Goal: Obtain resource: Obtain resource

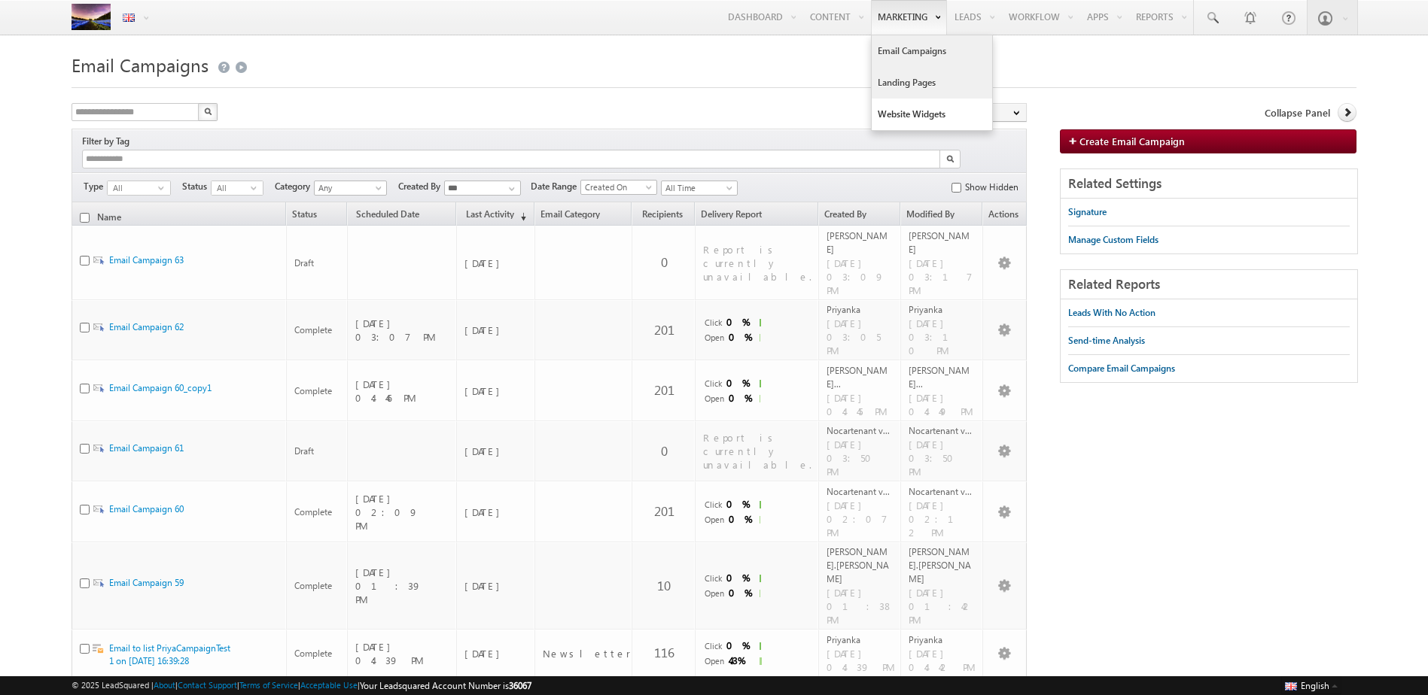
click at [650, 78] on link "Landing Pages" at bounding box center [932, 83] width 120 height 32
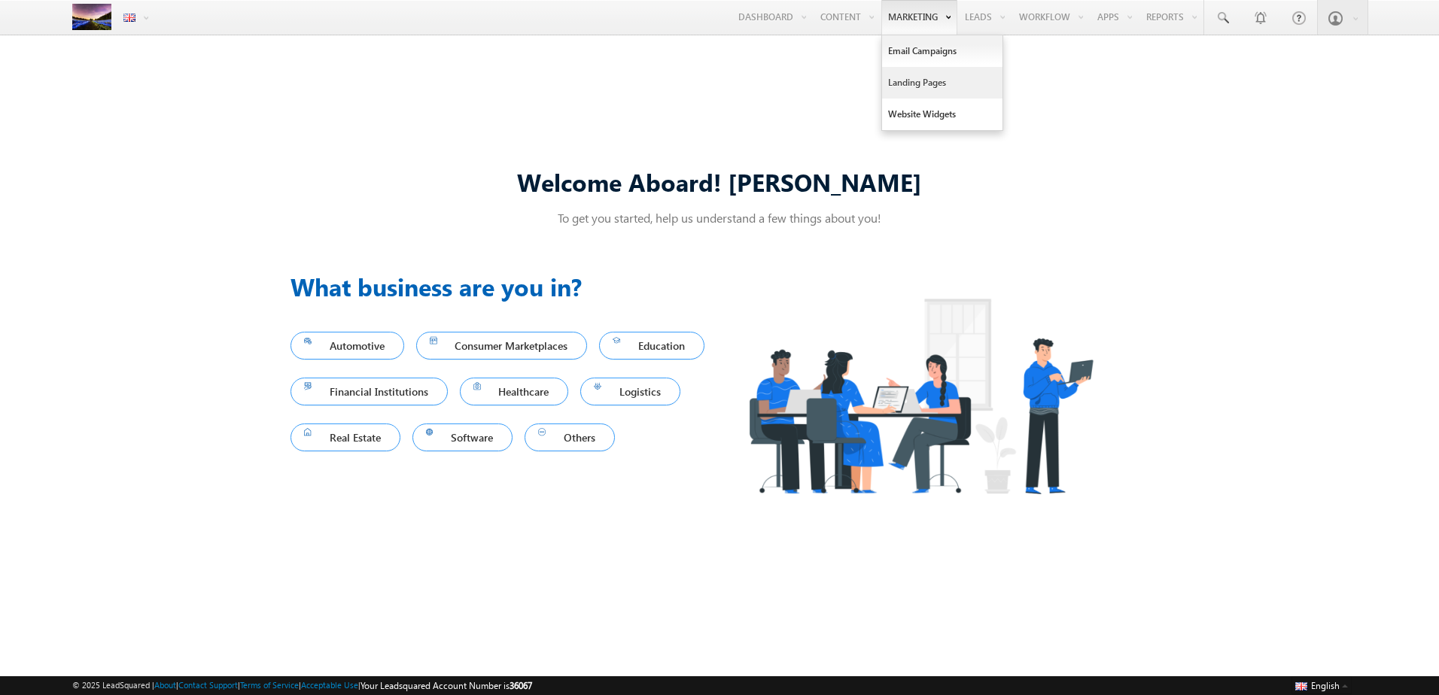
click at [886, 87] on link "Landing Pages" at bounding box center [942, 83] width 120 height 32
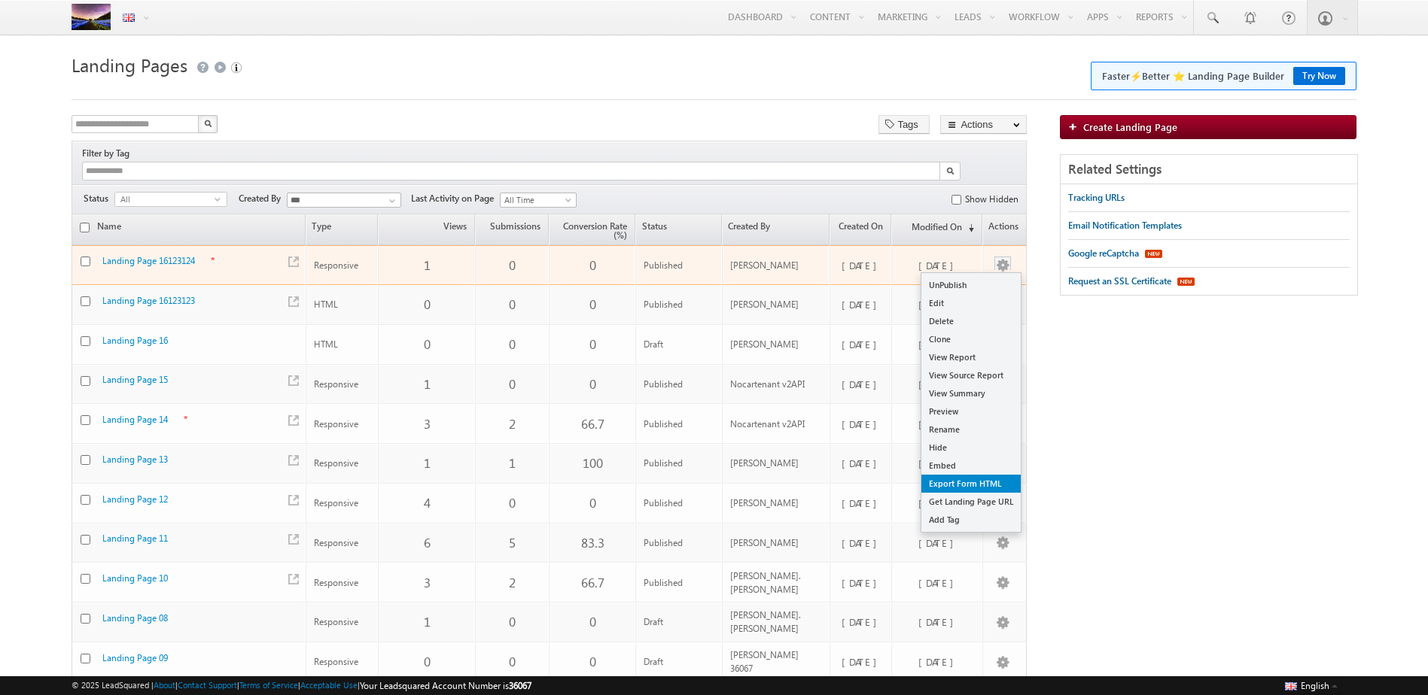
click at [952, 475] on link "Export Form HTML" at bounding box center [970, 484] width 99 height 18
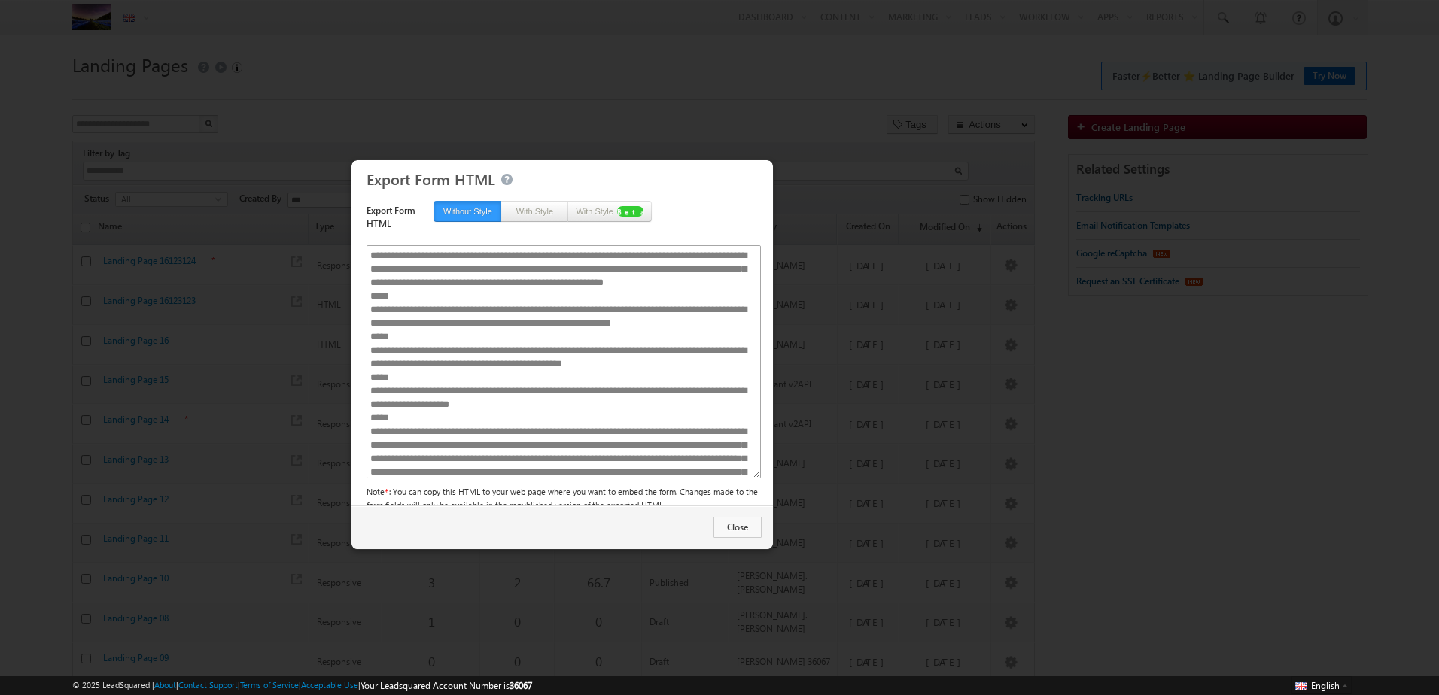
scroll to position [126, 0]
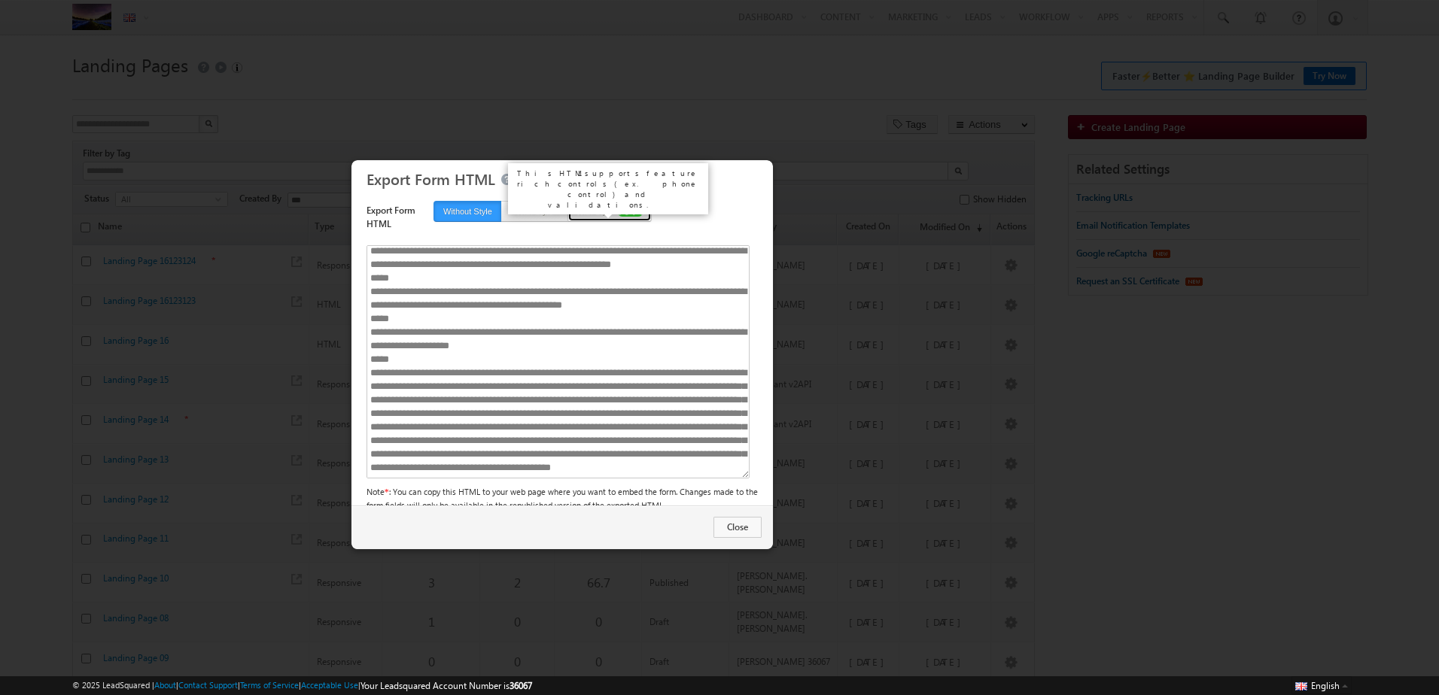
click at [598, 221] on button "With Style Beta" at bounding box center [609, 211] width 84 height 21
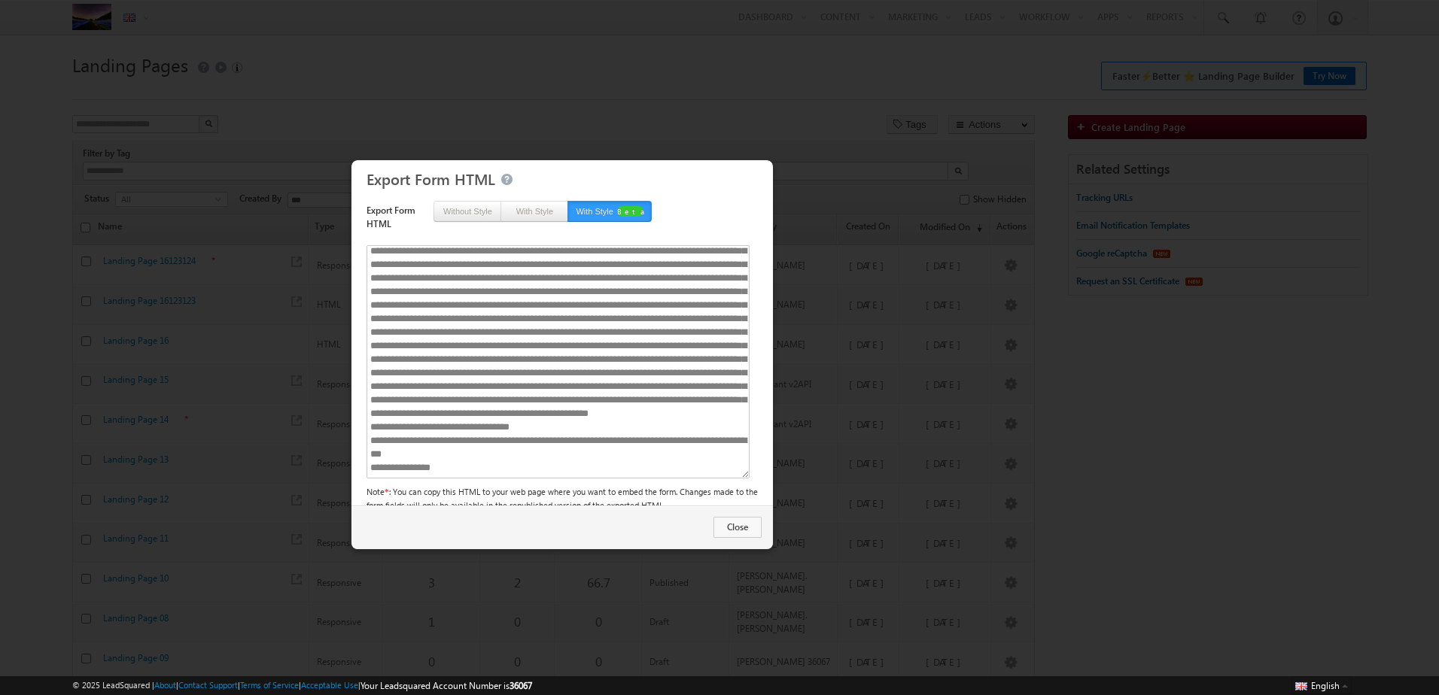
scroll to position [1806, 0]
drag, startPoint x: 479, startPoint y: 424, endPoint x: 493, endPoint y: 453, distance: 31.6
click at [493, 453] on textarea at bounding box center [558, 361] width 383 height 233
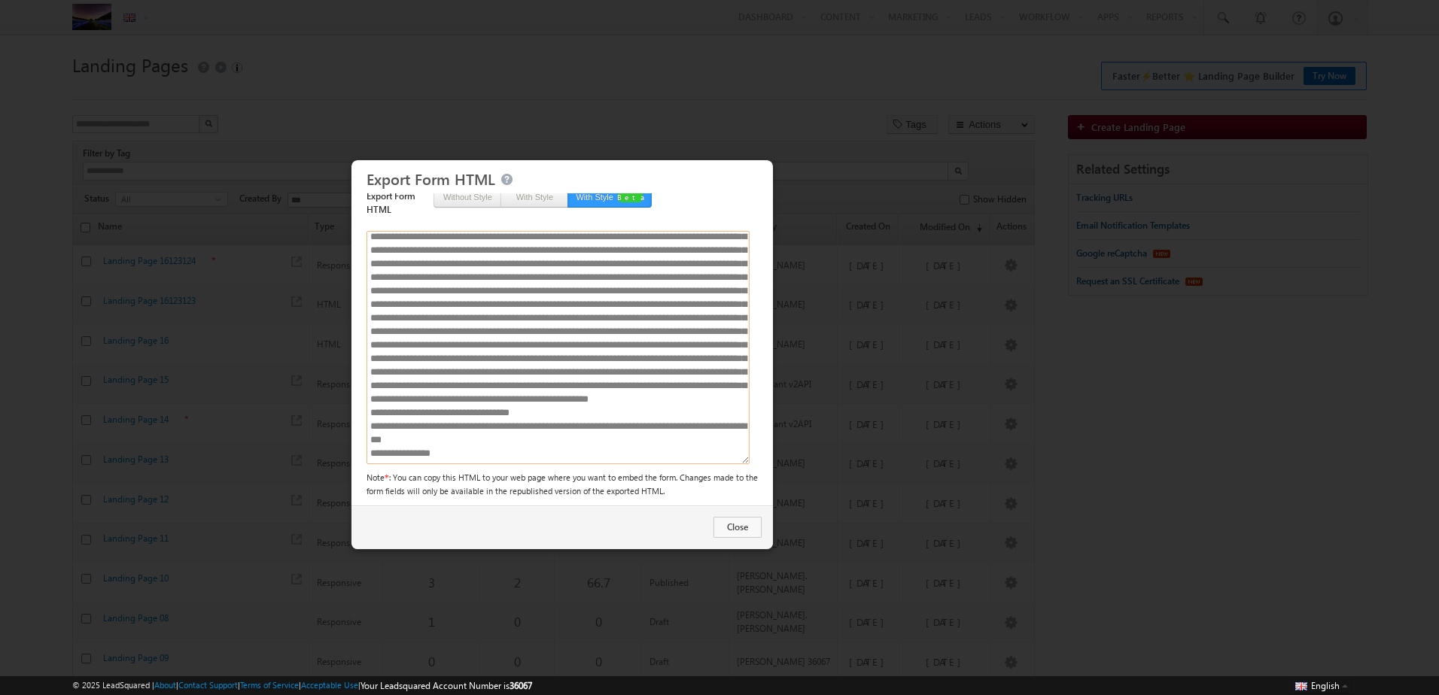
scroll to position [18, 0]
click at [540, 383] on textarea at bounding box center [558, 343] width 383 height 233
drag, startPoint x: 498, startPoint y: 427, endPoint x: 388, endPoint y: 415, distance: 111.4
click at [388, 415] on textarea at bounding box center [558, 343] width 383 height 233
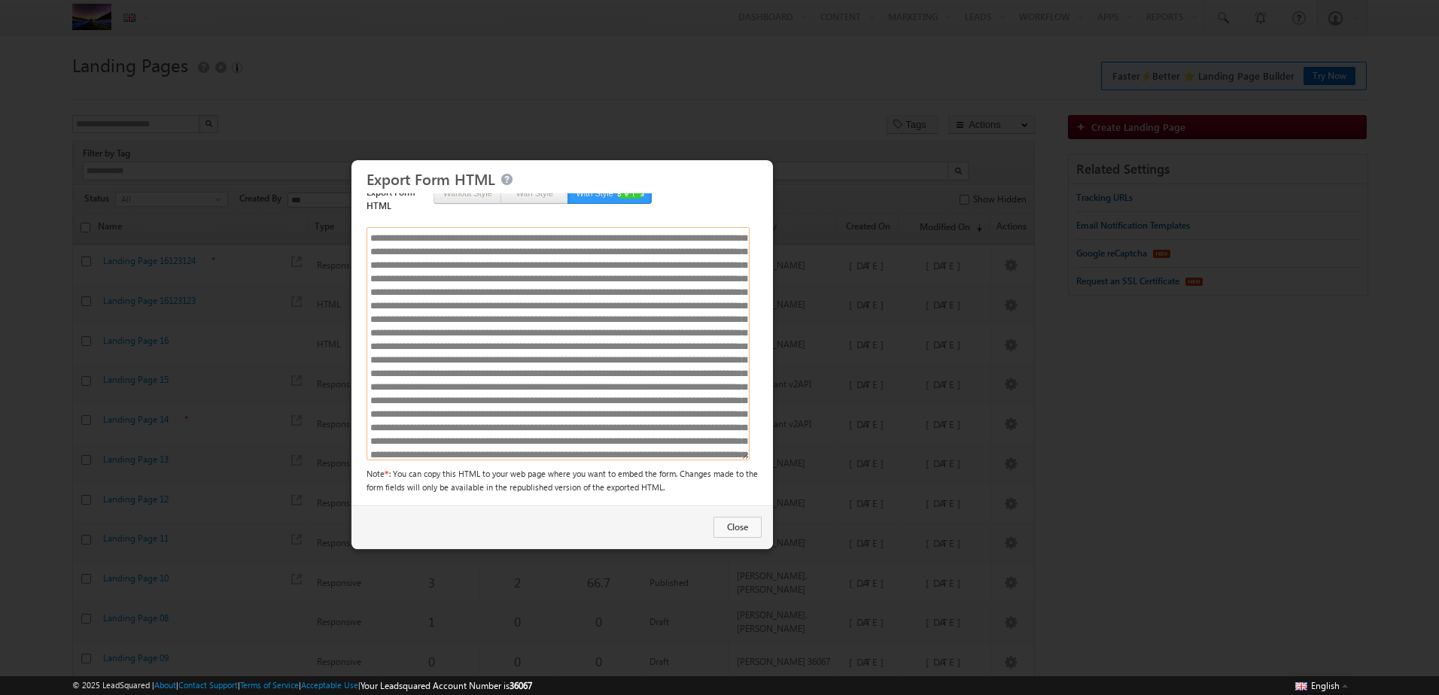
scroll to position [0, 0]
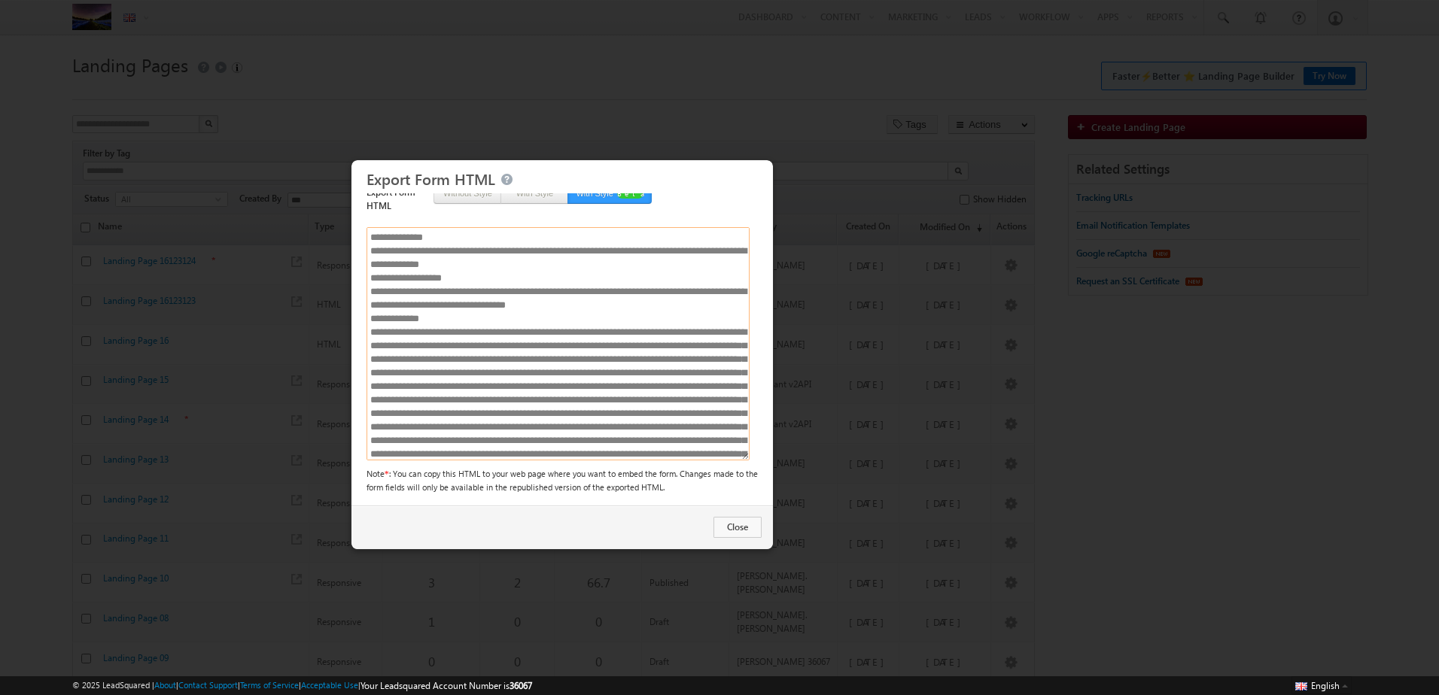
click at [504, 251] on textarea at bounding box center [558, 343] width 383 height 233
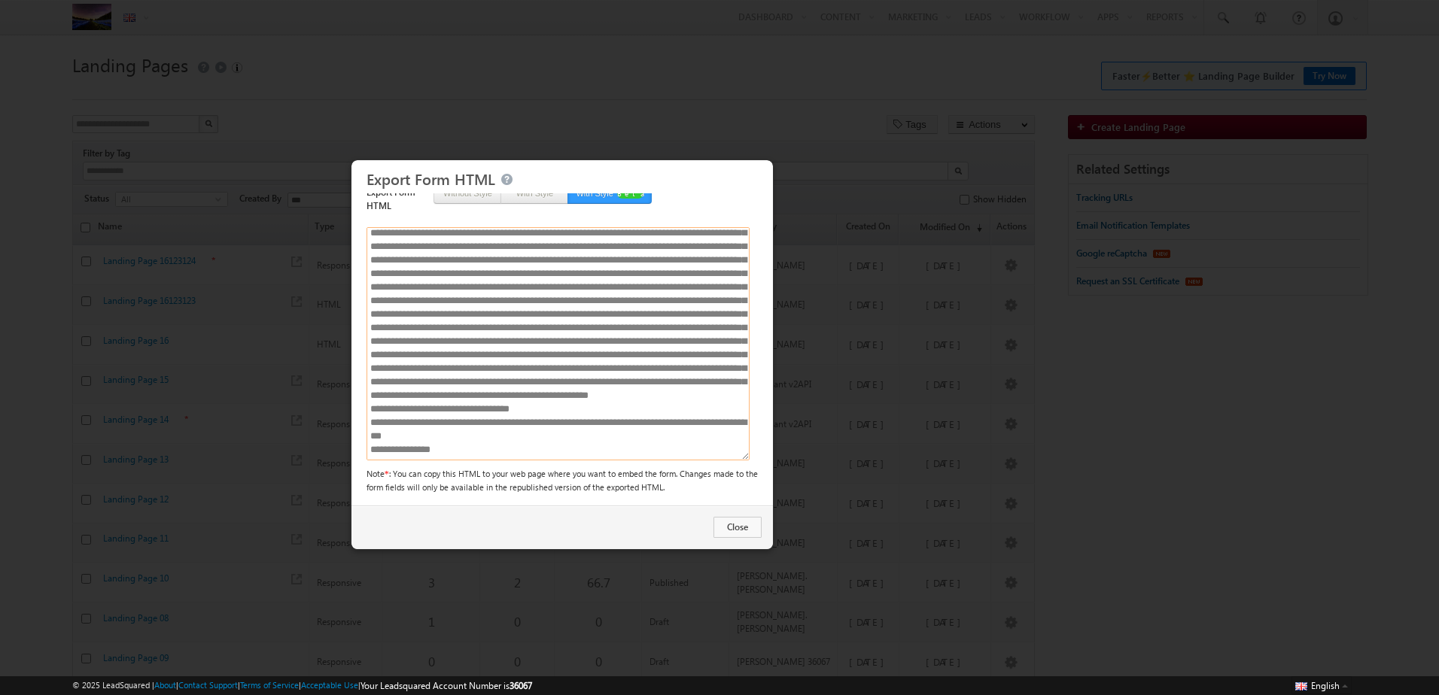
click at [469, 370] on textarea at bounding box center [558, 343] width 383 height 233
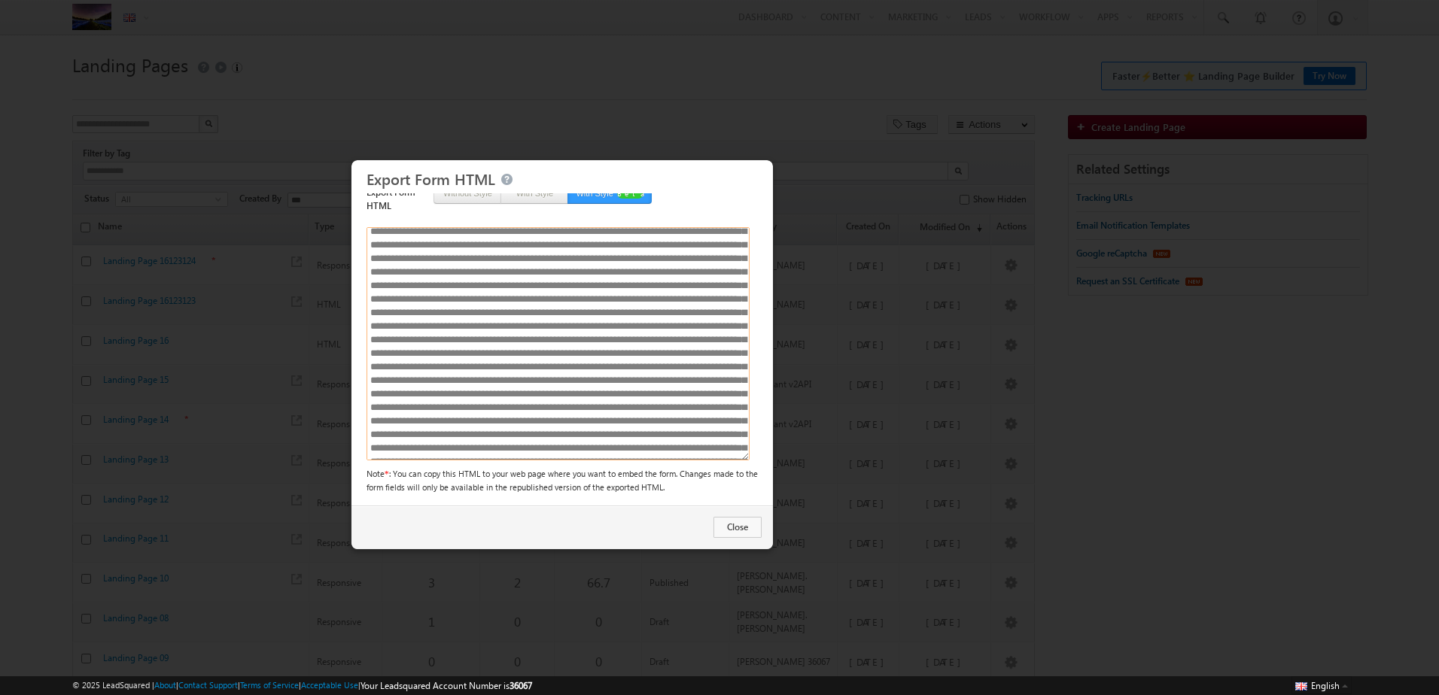
scroll to position [0, 0]
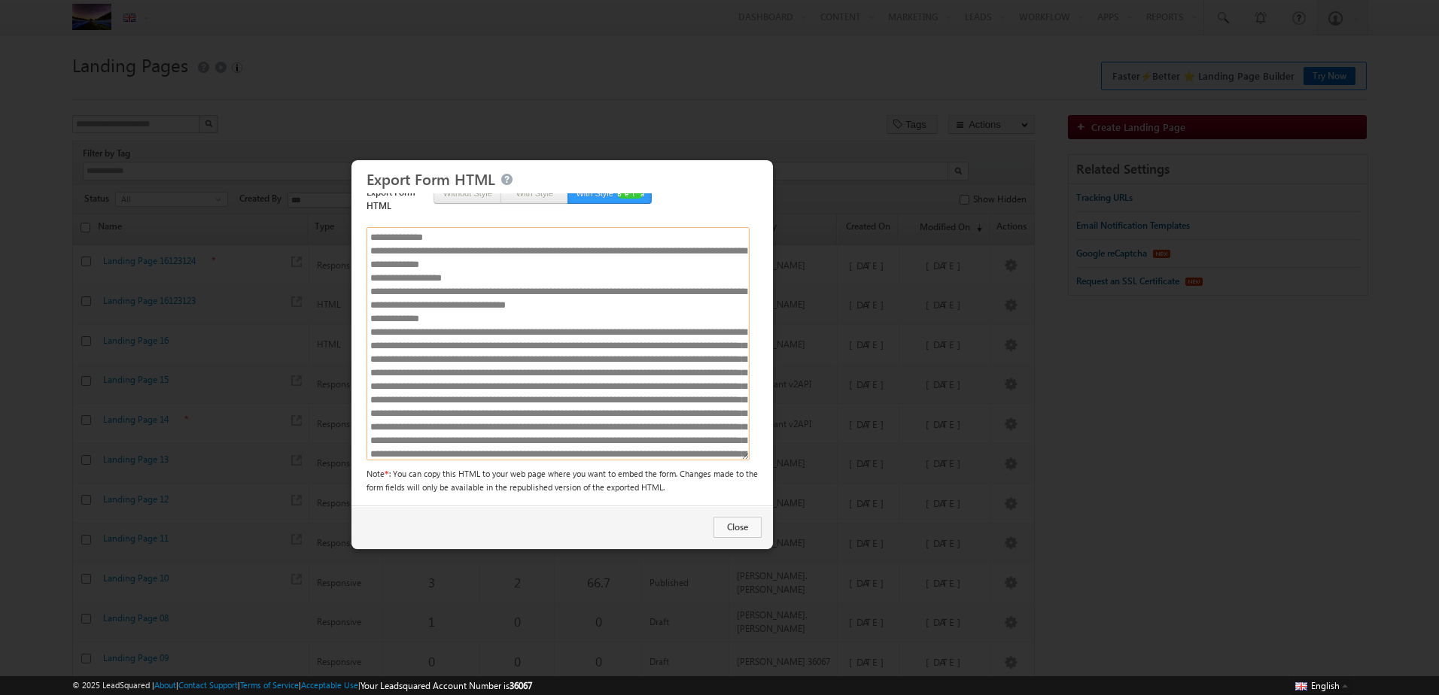
click at [490, 312] on textarea at bounding box center [558, 343] width 383 height 233
click at [525, 198] on button "With Style" at bounding box center [534, 193] width 68 height 21
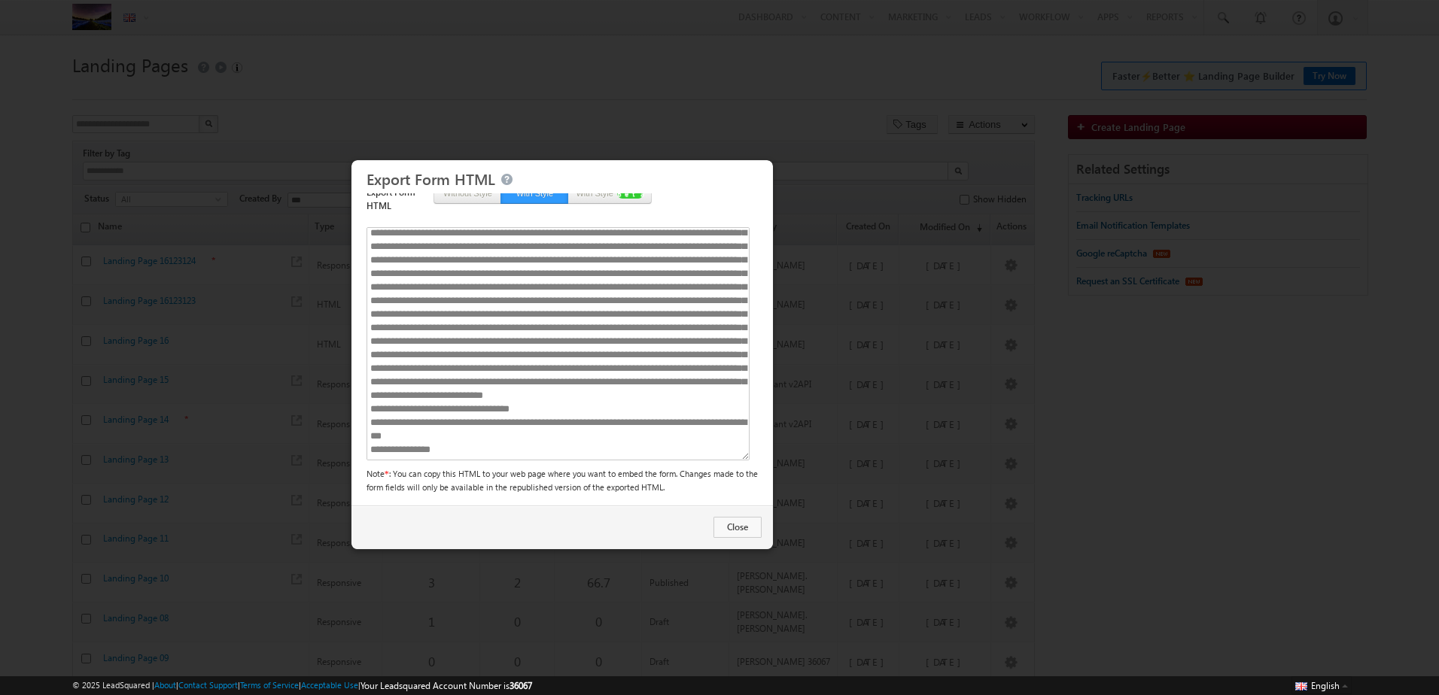
scroll to position [1793, 0]
drag, startPoint x: 462, startPoint y: 397, endPoint x: 461, endPoint y: 430, distance: 33.1
click at [461, 430] on textarea at bounding box center [558, 343] width 383 height 233
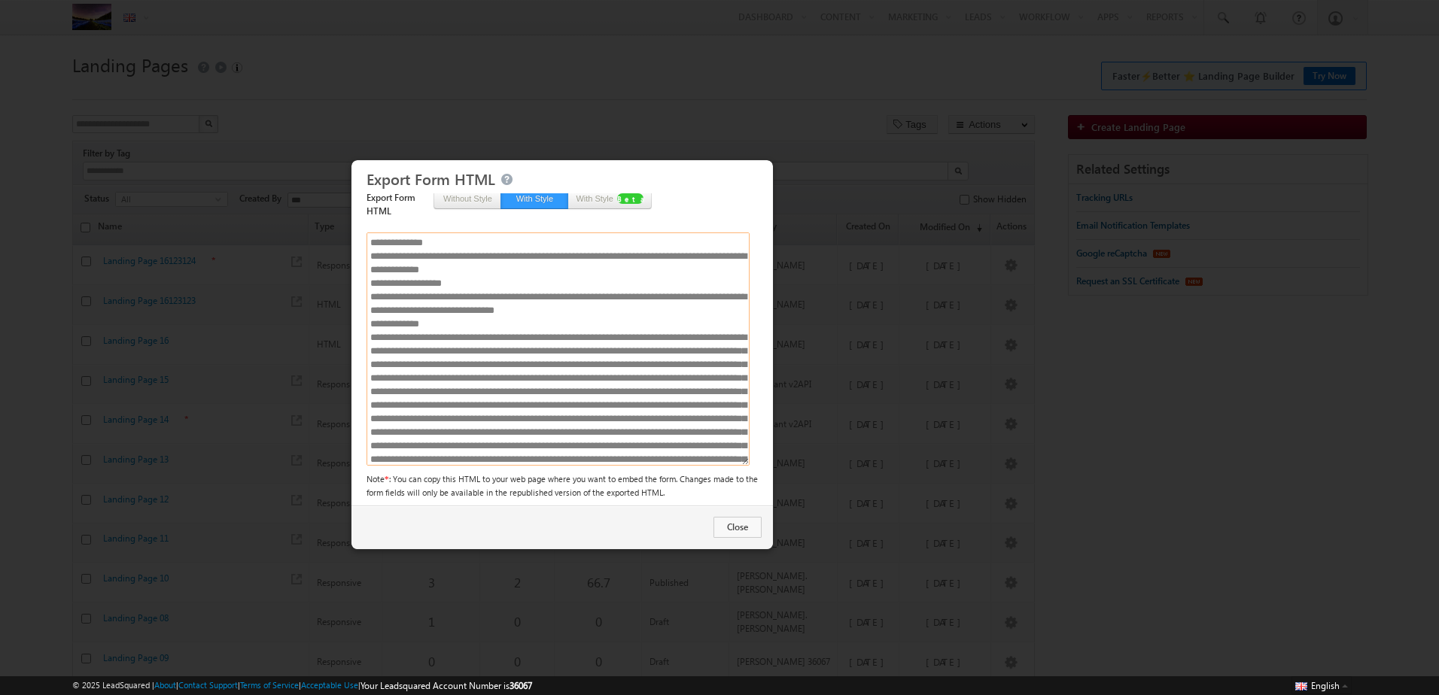
scroll to position [0, 0]
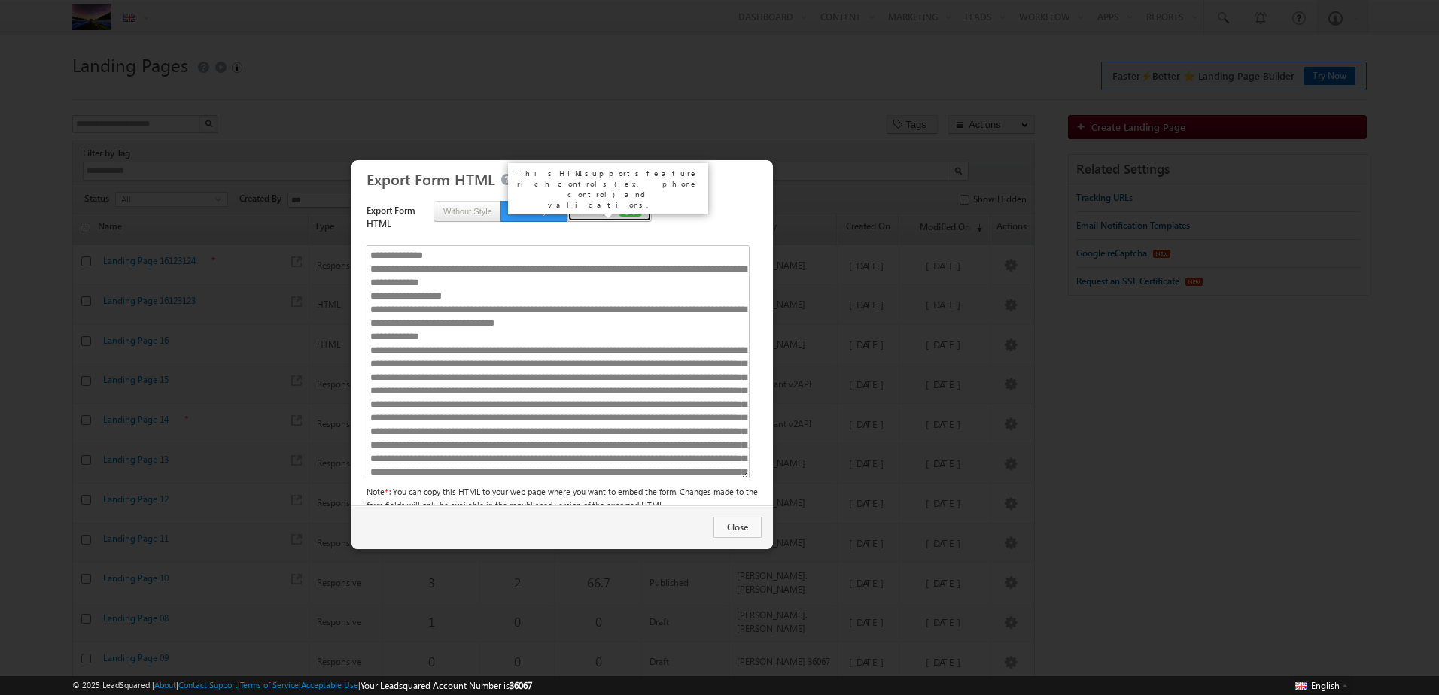
click at [580, 218] on button "With Style Beta" at bounding box center [609, 211] width 84 height 21
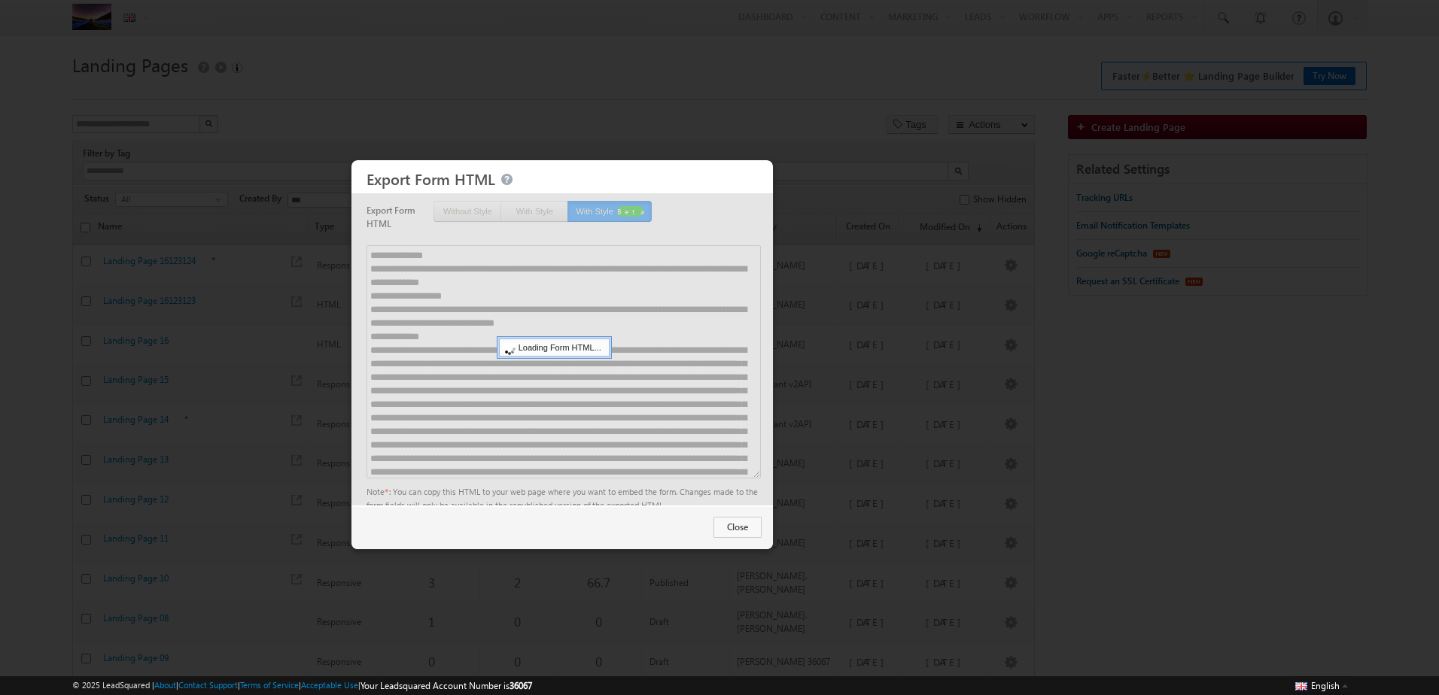
type textarea "**********"
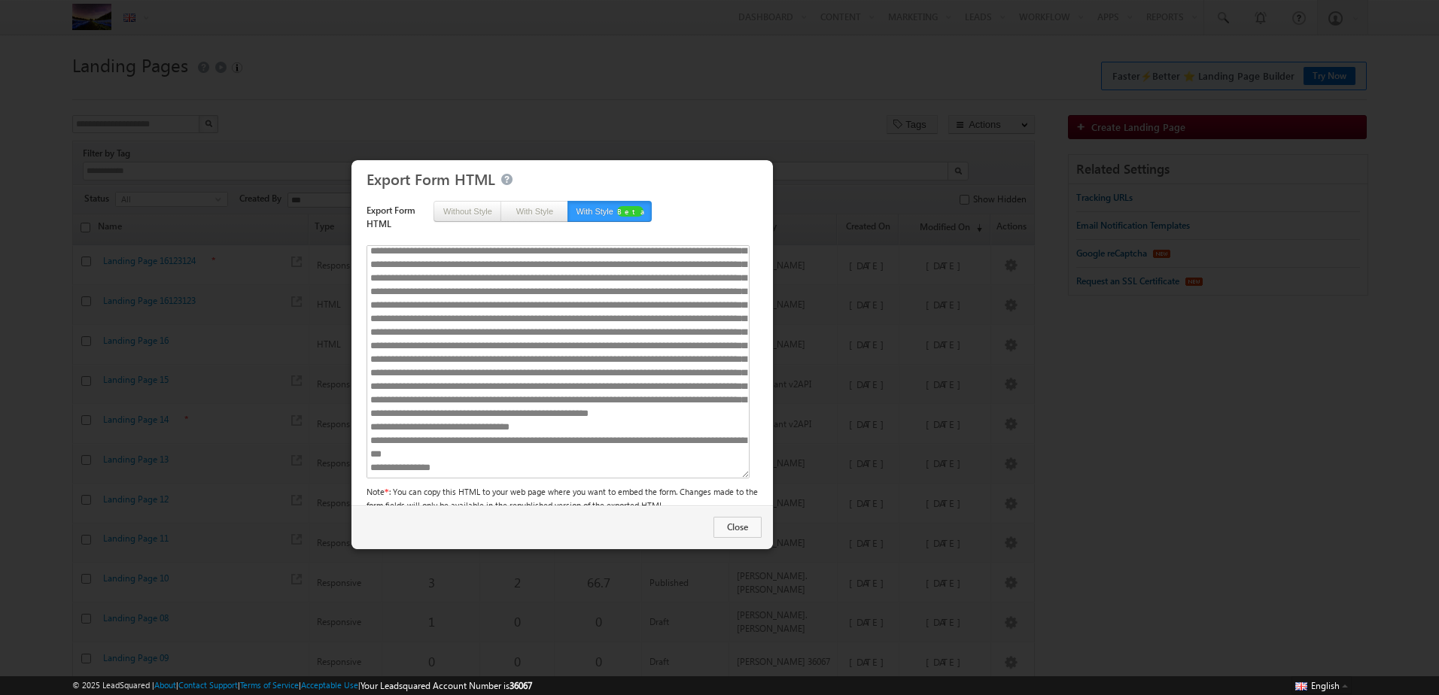
scroll to position [18, 0]
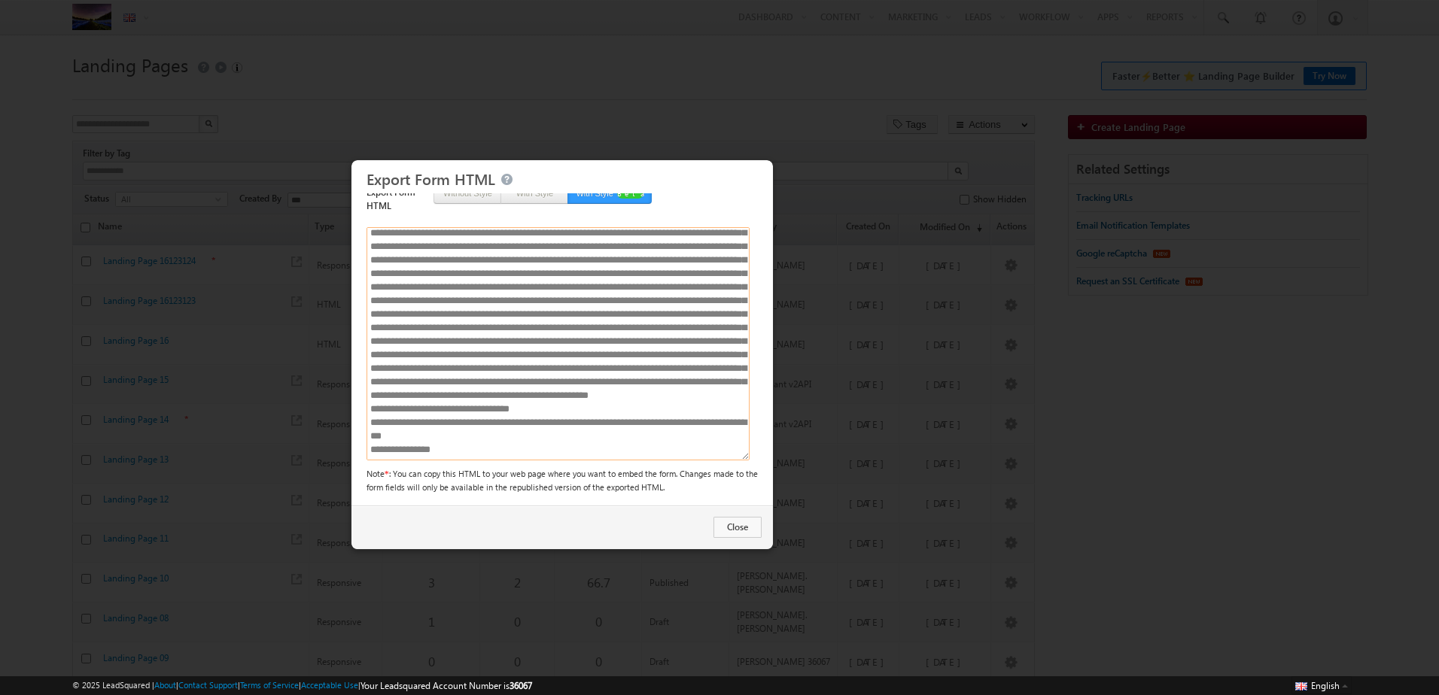
drag, startPoint x: 458, startPoint y: 434, endPoint x: 373, endPoint y: 396, distance: 93.3
click at [373, 396] on textarea at bounding box center [558, 343] width 383 height 233
click at [473, 433] on textarea at bounding box center [558, 343] width 383 height 233
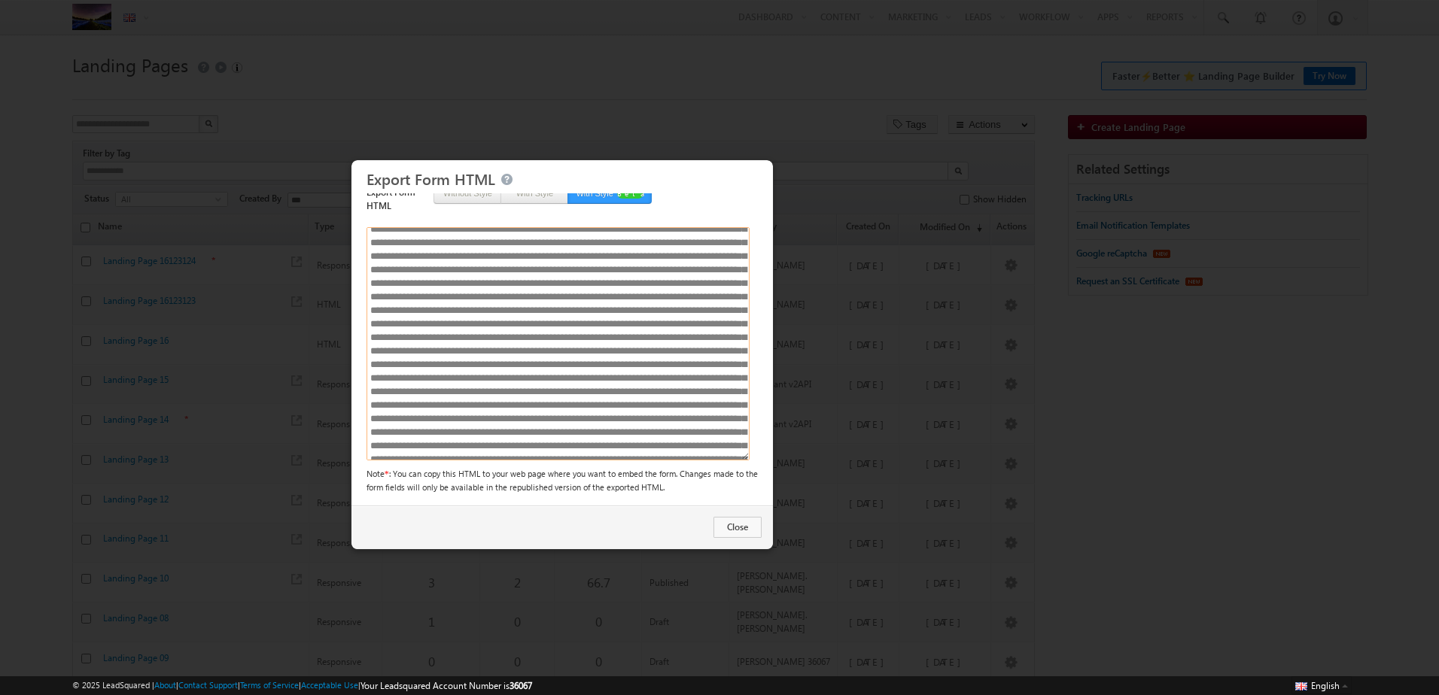
scroll to position [0, 0]
